Goal: Information Seeking & Learning: Find specific fact

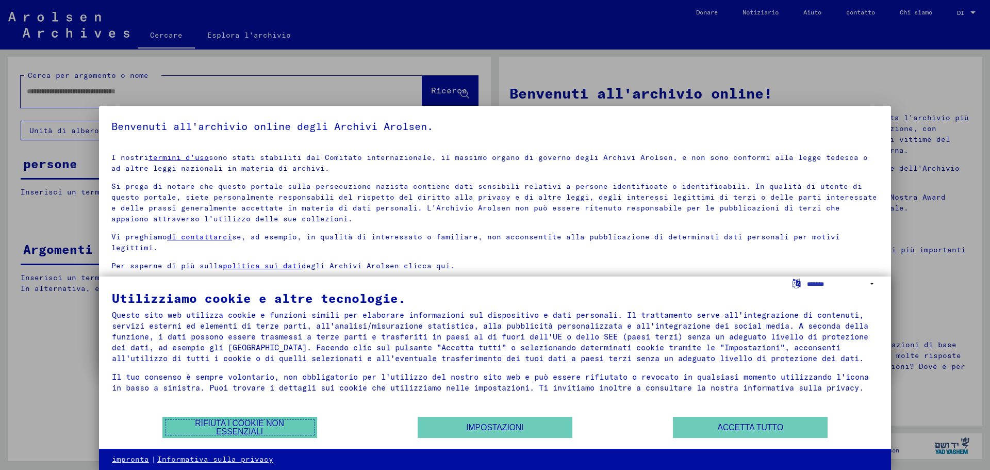
click at [251, 424] on font "Rifiuta i cookie non essenziali" at bounding box center [239, 427] width 89 height 17
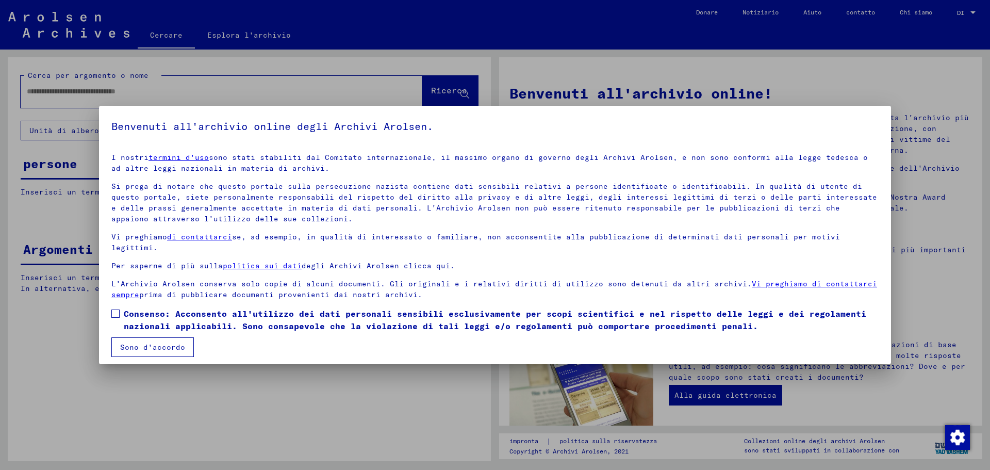
click at [163, 347] on font "Sono d'accordo" at bounding box center [152, 346] width 65 height 9
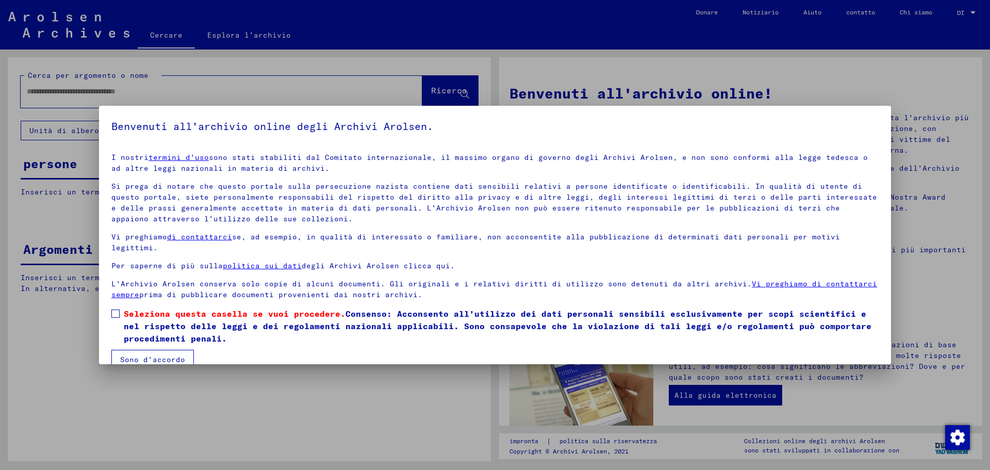
scroll to position [5, 0]
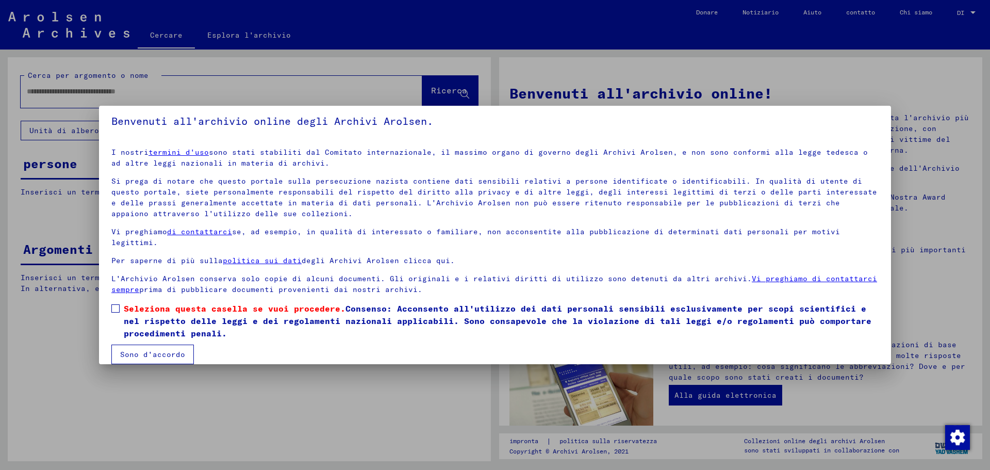
click at [115, 307] on span at bounding box center [115, 308] width 8 height 8
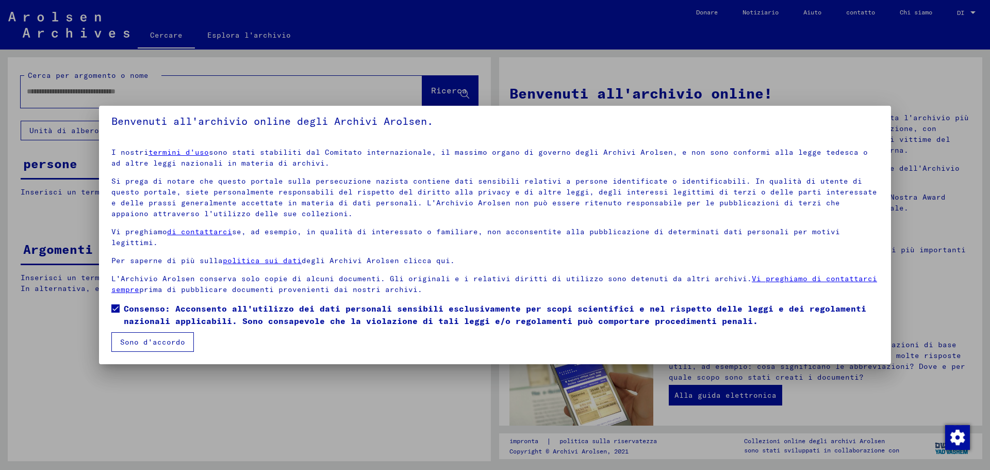
click at [146, 347] on button "Sono d'accordo" at bounding box center [152, 342] width 83 height 20
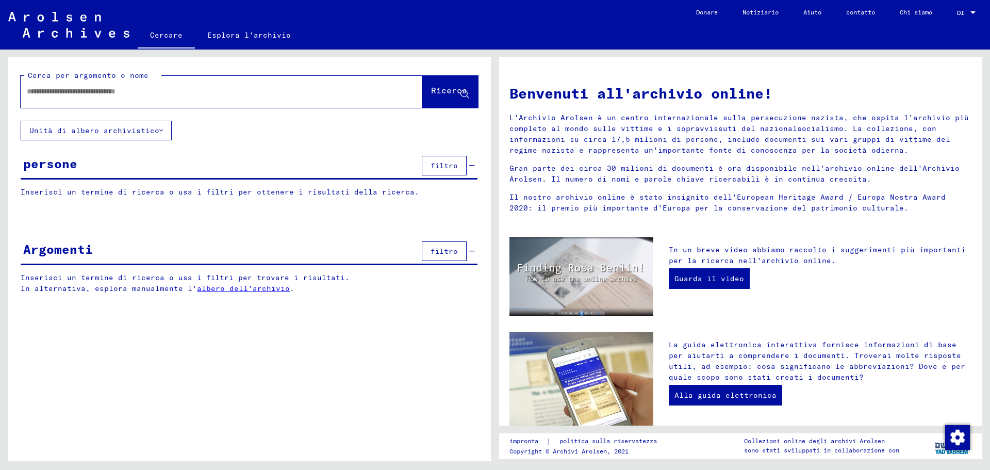
click at [308, 406] on div "Cerca per argomento o nome Ricerca Unità di albero archivistico persone filtro …" at bounding box center [249, 263] width 483 height 412
drag, startPoint x: 984, startPoint y: 238, endPoint x: 982, endPoint y: 243, distance: 5.6
click at [982, 249] on div "Benvenuti all'archivio online! L'Archivio Arolsen è un centro internazionale su…" at bounding box center [743, 256] width 495 height 412
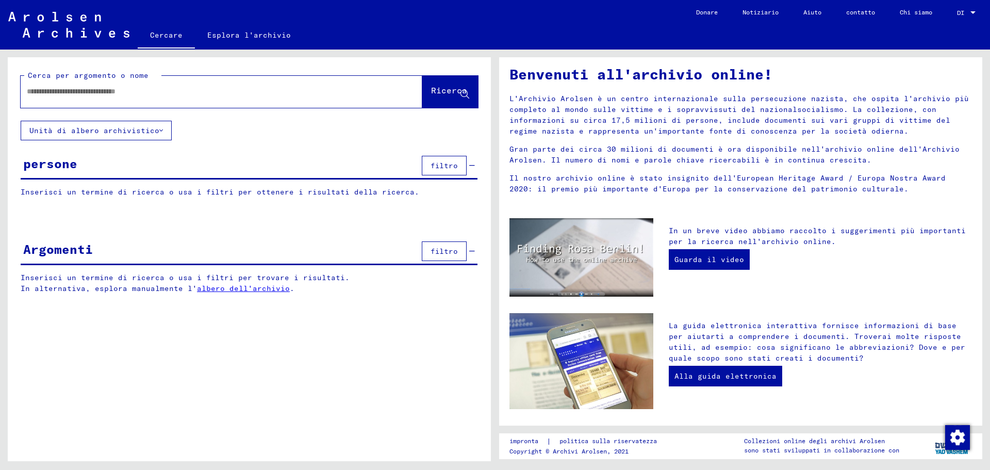
scroll to position [0, 0]
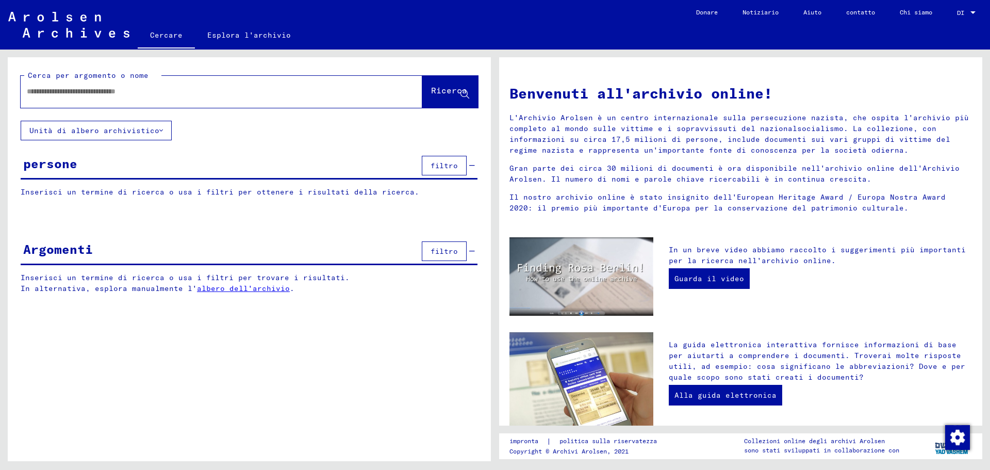
click at [216, 89] on input "text" at bounding box center [209, 91] width 365 height 11
type input "**********"
click at [431, 86] on font "Ricerca" at bounding box center [449, 90] width 36 height 10
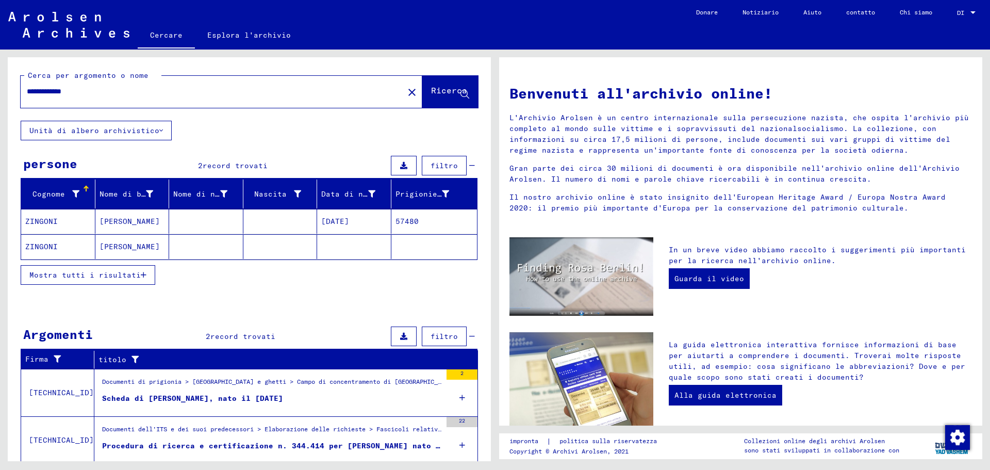
scroll to position [34, 0]
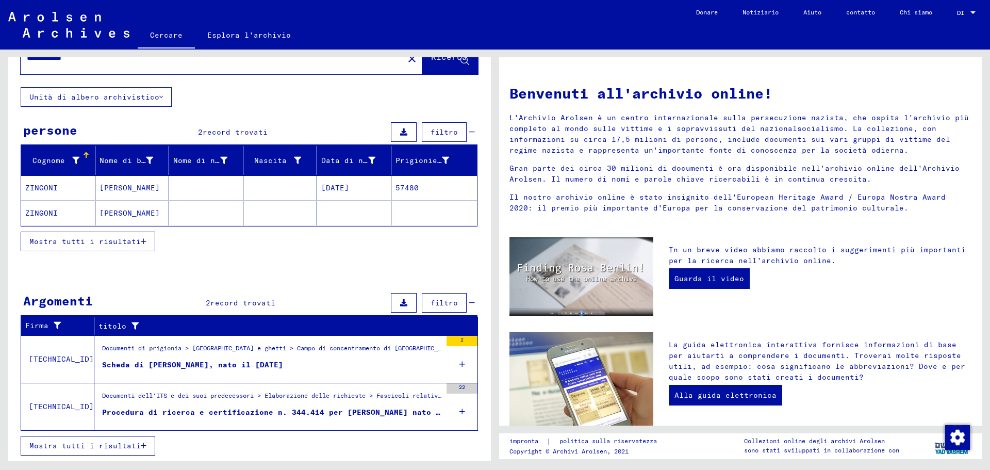
click at [236, 412] on font "Procedura di ricerca e certificazione n. 344.414 per [PERSON_NAME] nato il [DAT…" at bounding box center [289, 411] width 375 height 9
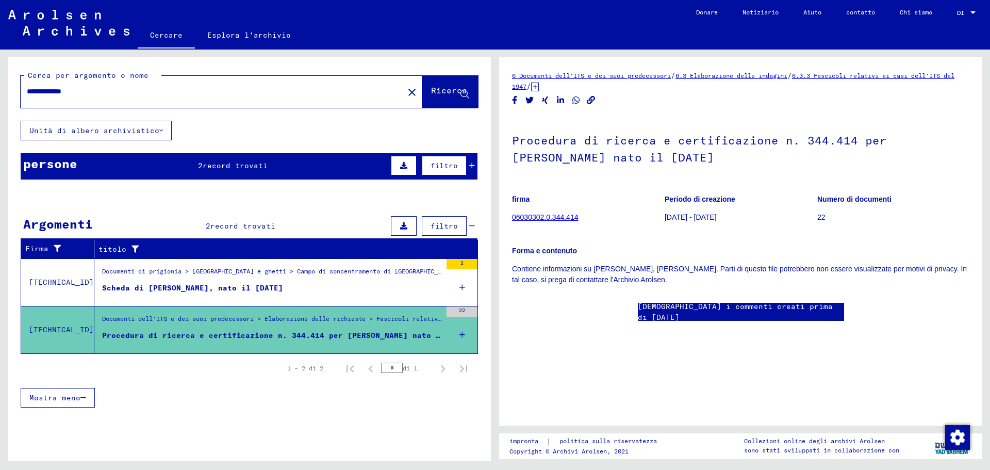
click at [377, 277] on div "Documenti di prigionia > [GEOGRAPHIC_DATA] e ghetti > Campo di concentramento d…" at bounding box center [271, 274] width 339 height 14
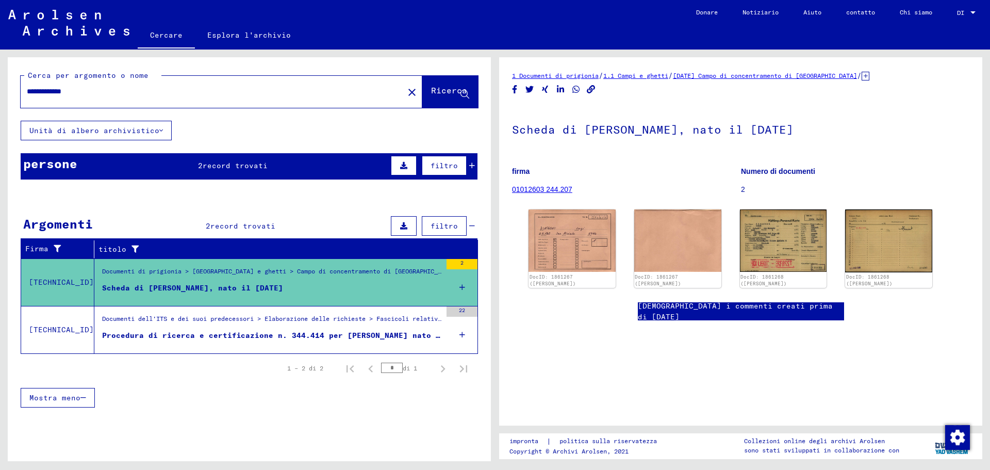
click at [217, 158] on div "persone 2 record trovati filtro" at bounding box center [249, 166] width 457 height 26
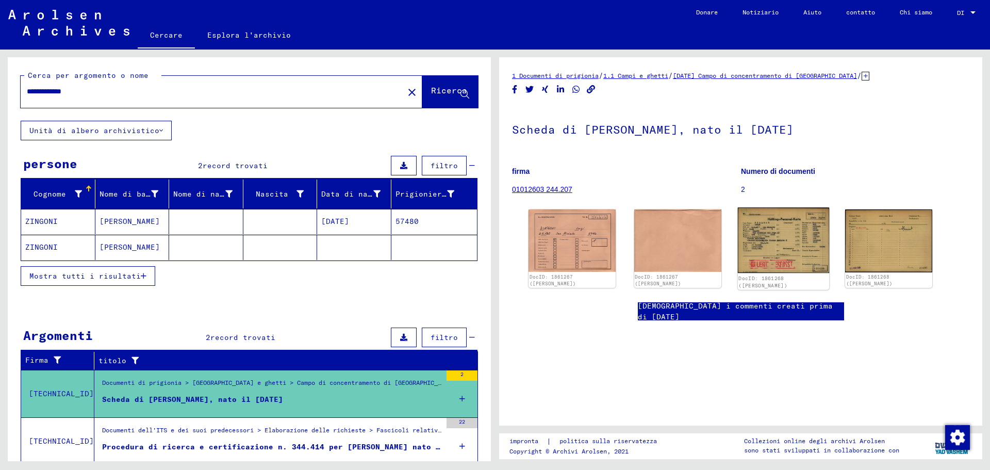
click at [803, 249] on img at bounding box center [782, 239] width 91 height 65
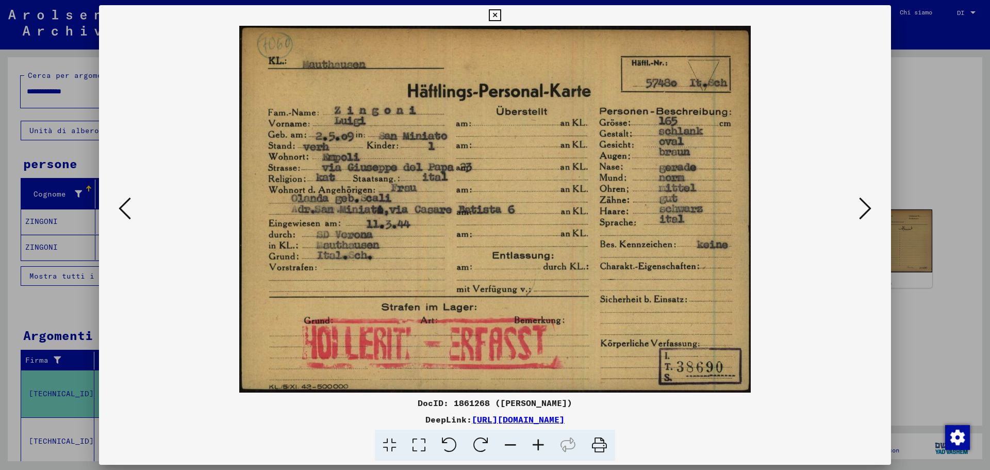
click at [938, 337] on div at bounding box center [495, 235] width 990 height 470
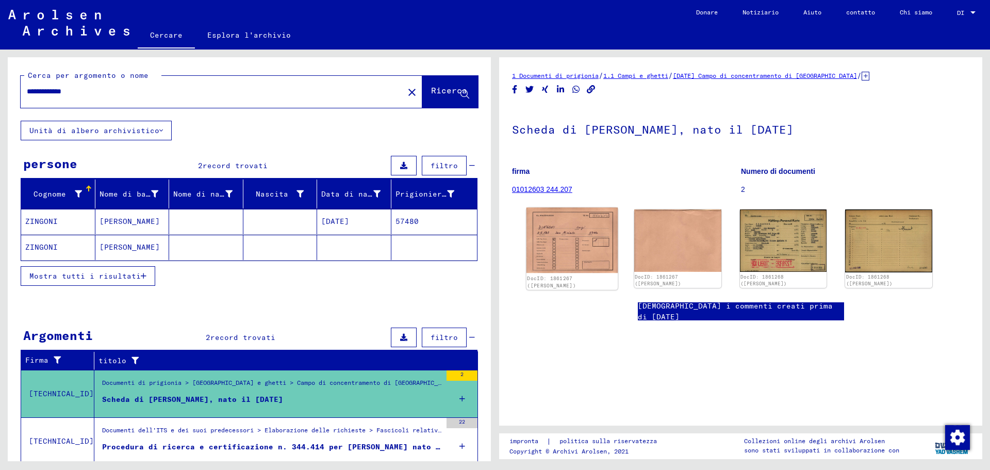
click at [548, 223] on img at bounding box center [572, 239] width 91 height 65
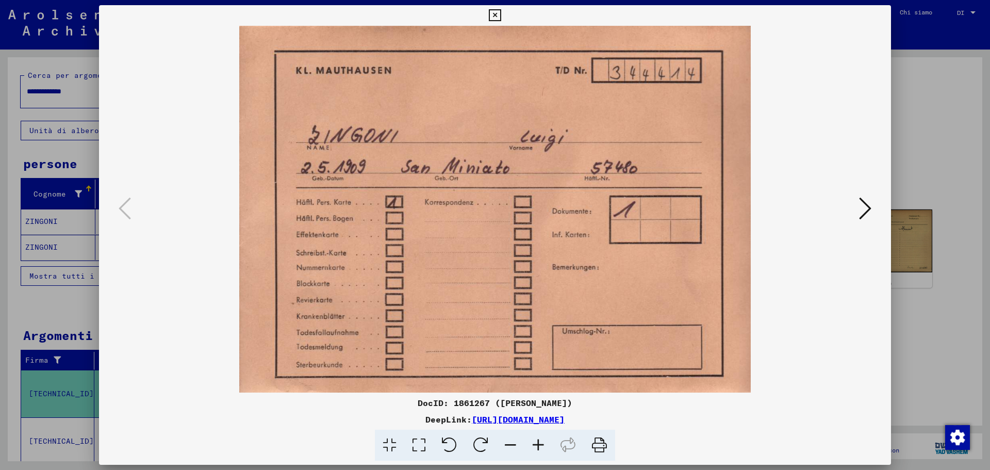
click at [867, 211] on icon at bounding box center [865, 208] width 12 height 25
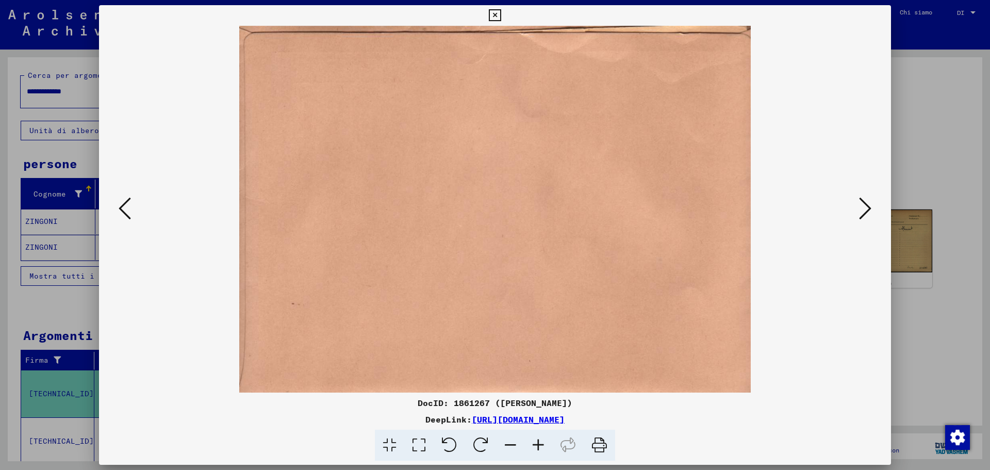
click at [867, 211] on icon at bounding box center [865, 208] width 12 height 25
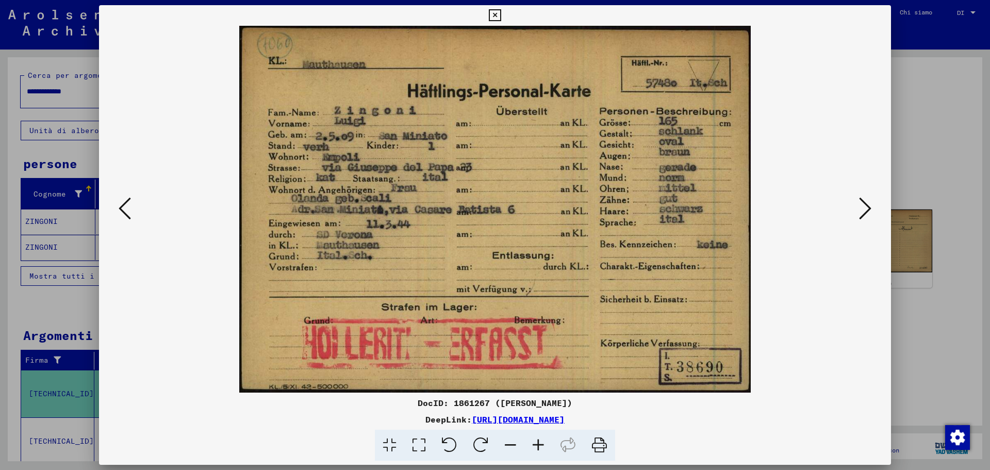
click at [866, 211] on icon at bounding box center [865, 208] width 12 height 25
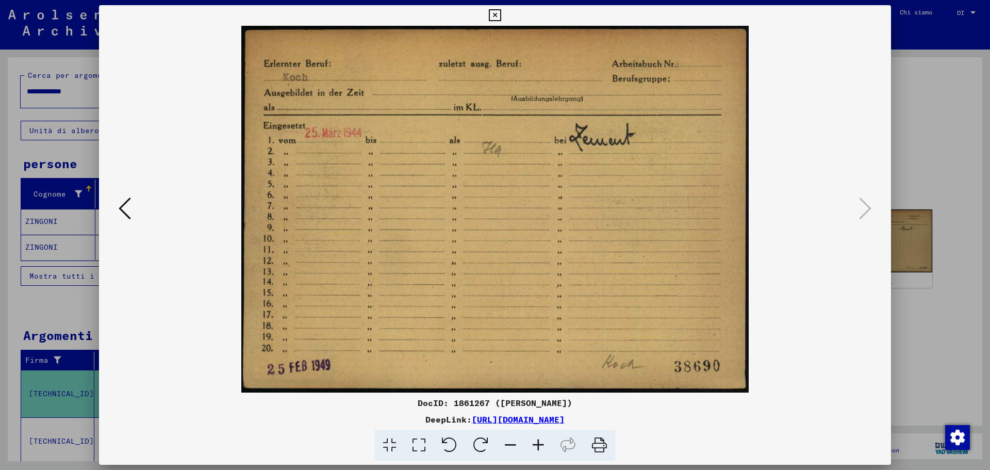
click at [935, 140] on div at bounding box center [495, 235] width 990 height 470
